Goal: Navigation & Orientation: Find specific page/section

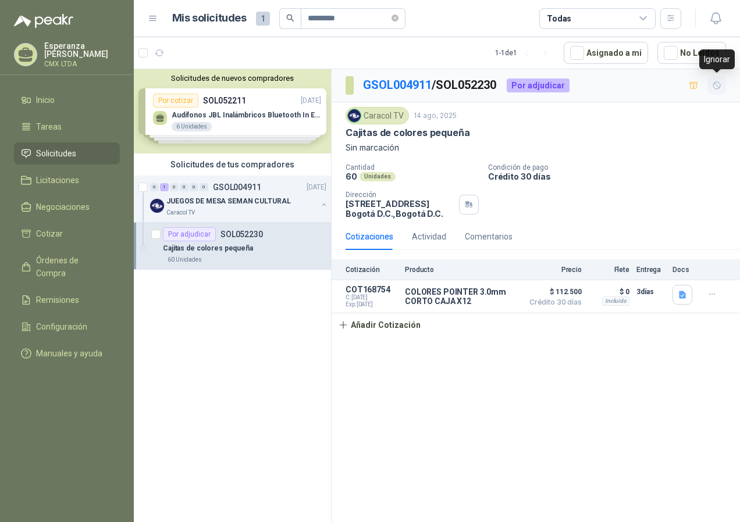
click at [717, 88] on icon "button" at bounding box center [717, 86] width 10 height 10
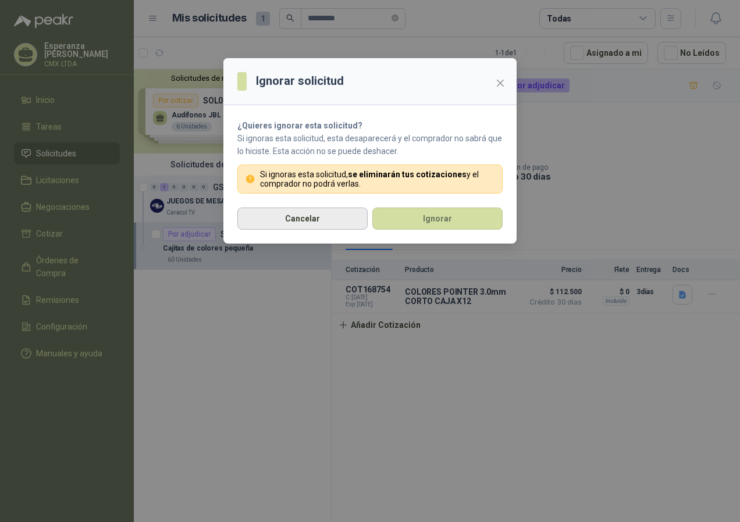
click at [325, 222] on button "Cancelar" at bounding box center [302, 219] width 130 height 22
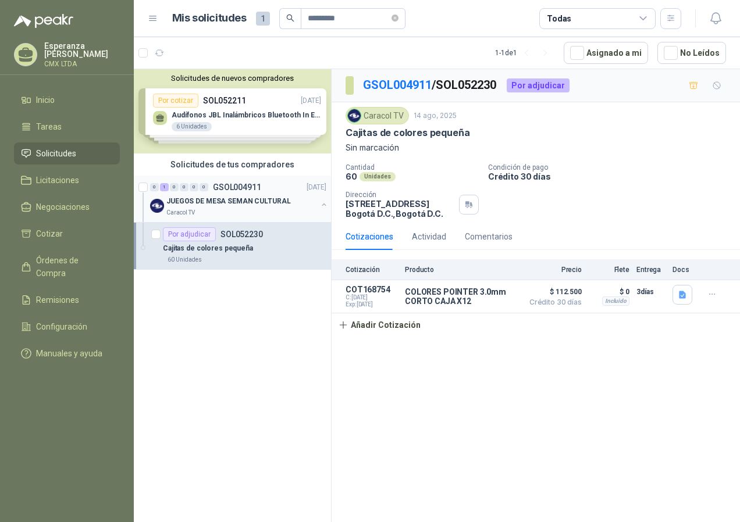
click at [237, 193] on div "0 1 0 0 0 0 GSOL004911 [DATE]" at bounding box center [239, 187] width 179 height 14
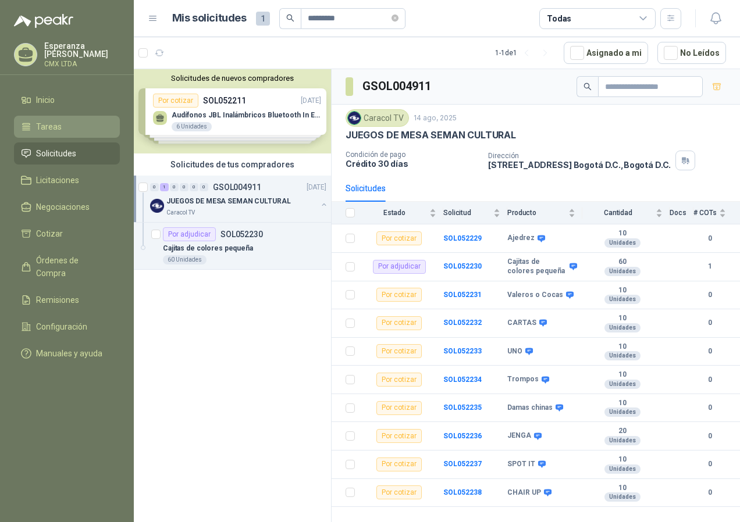
click at [48, 120] on span "Tareas" at bounding box center [49, 126] width 26 height 13
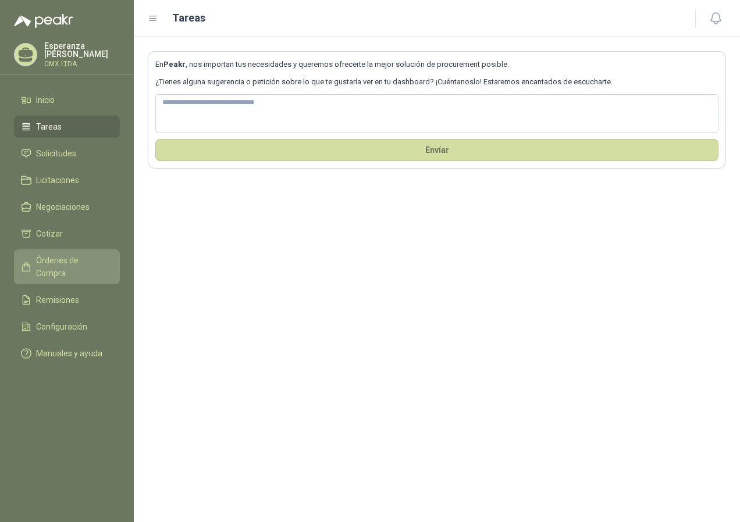
click at [73, 262] on span "Órdenes de Compra" at bounding box center [72, 267] width 73 height 26
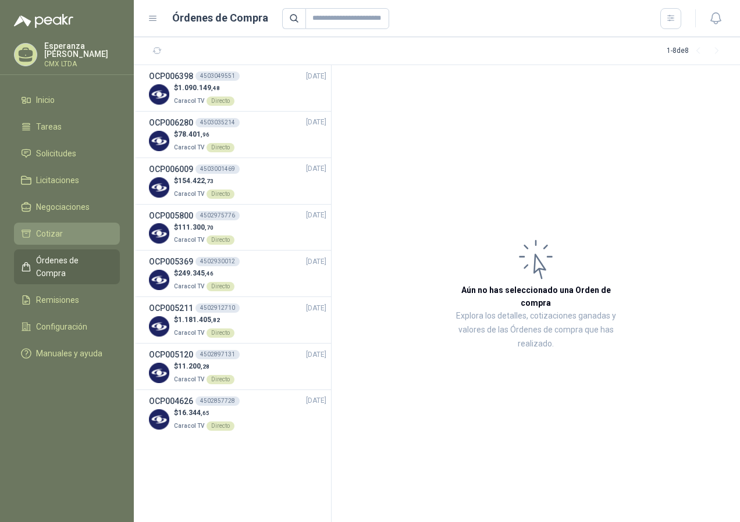
click at [69, 238] on link "Cotizar" at bounding box center [67, 234] width 106 height 22
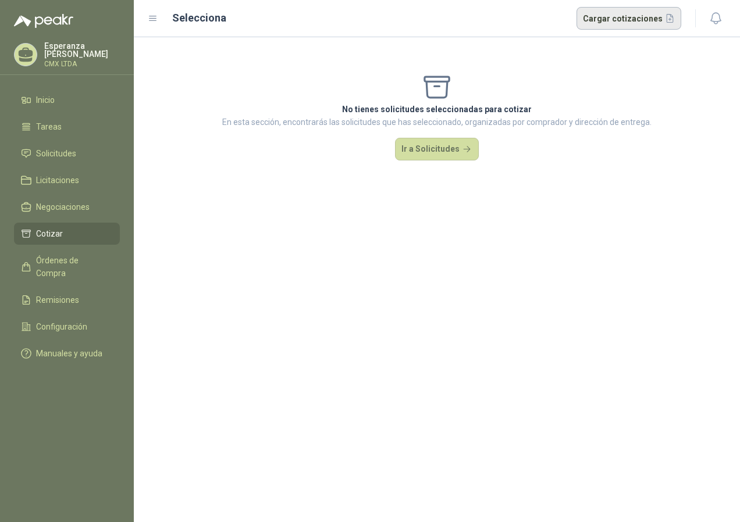
click at [673, 20] on button "Cargar cotizaciones" at bounding box center [628, 18] width 105 height 23
click at [67, 153] on span "Solicitudes" at bounding box center [56, 153] width 40 height 13
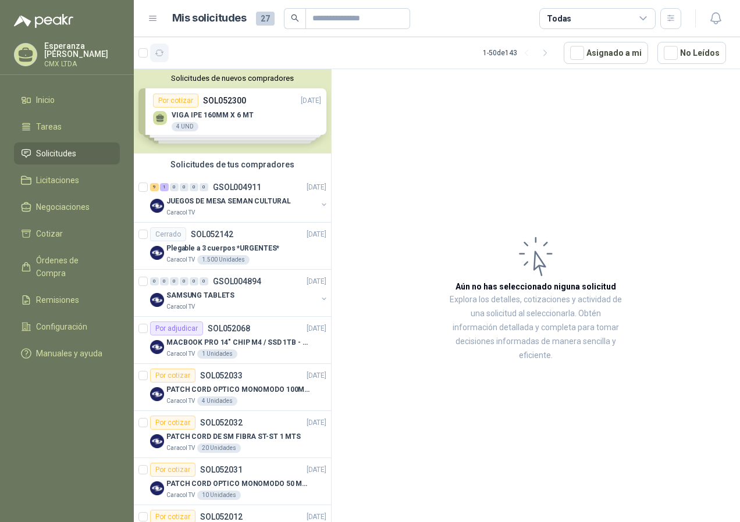
click at [164, 52] on icon "button" at bounding box center [160, 53] width 10 height 10
